Goal: Information Seeking & Learning: Understand process/instructions

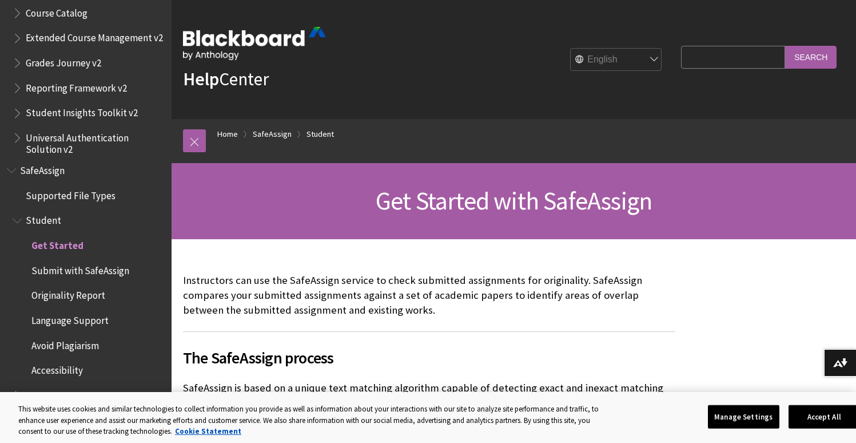
click at [97, 274] on span "Submit with SafeAssign" at bounding box center [80, 268] width 98 height 15
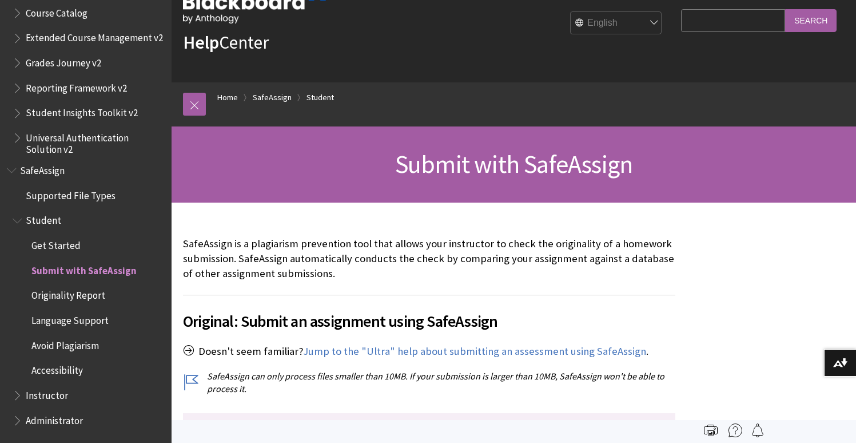
scroll to position [166, 0]
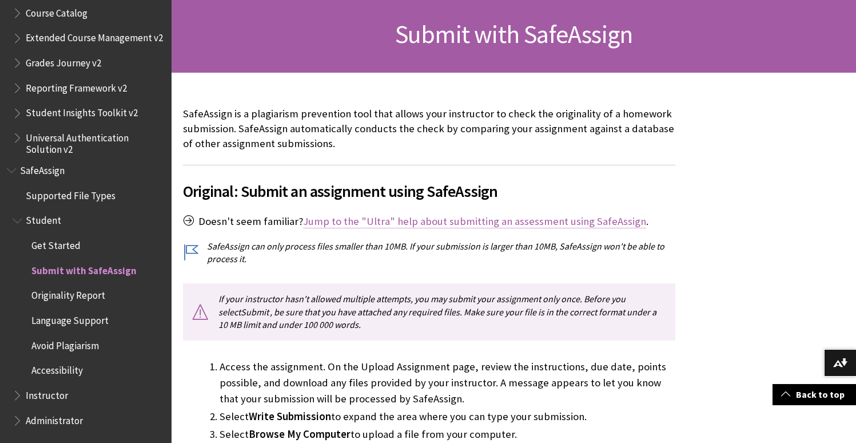
click at [475, 221] on link "Jump to the "Ultra" help about submitting an assessment using SafeAssign" at bounding box center [474, 221] width 343 height 14
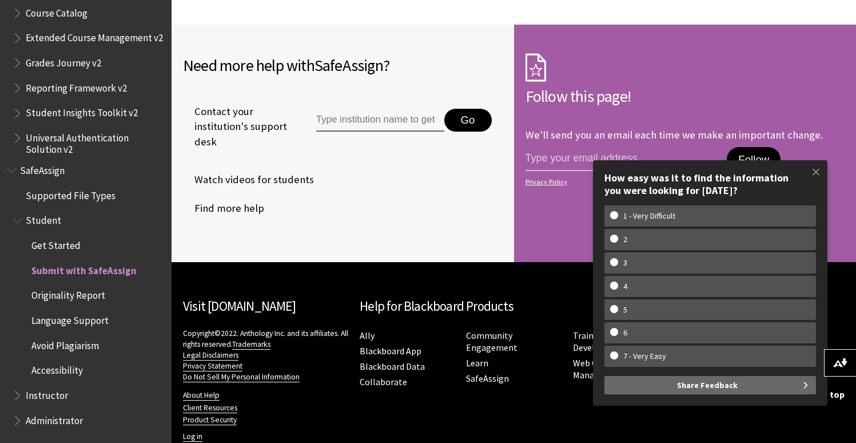
scroll to position [2730, 0]
